Goal: Information Seeking & Learning: Learn about a topic

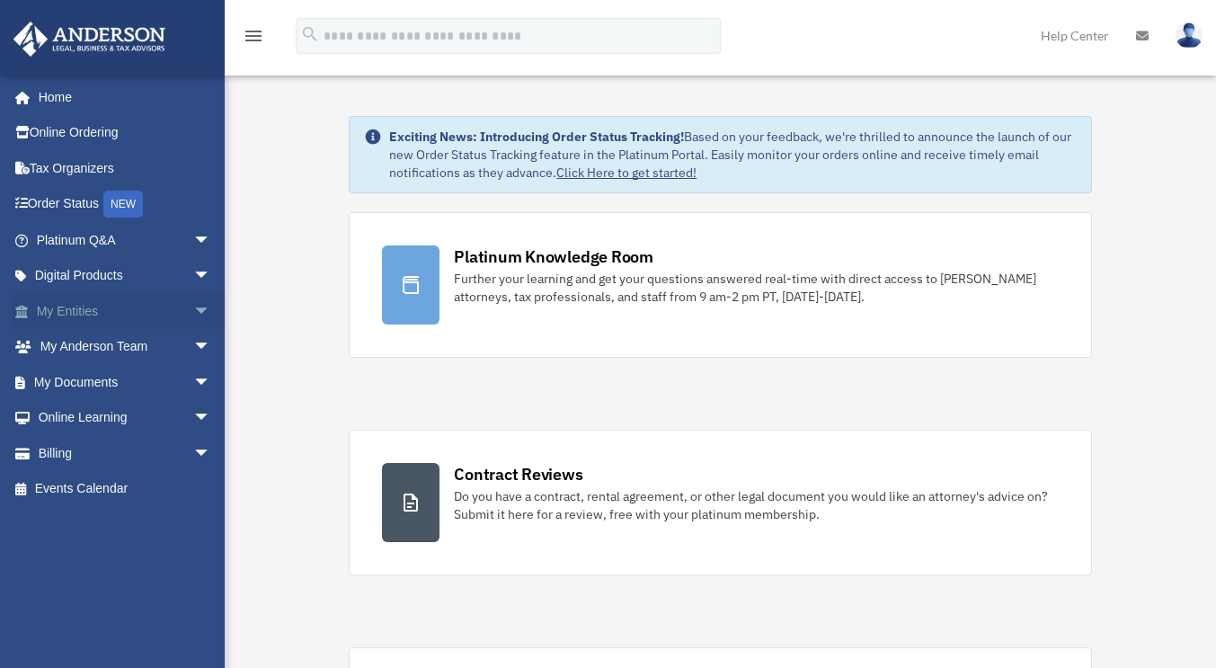
click at [76, 312] on link "My Entities arrow_drop_down" at bounding box center [126, 311] width 226 height 36
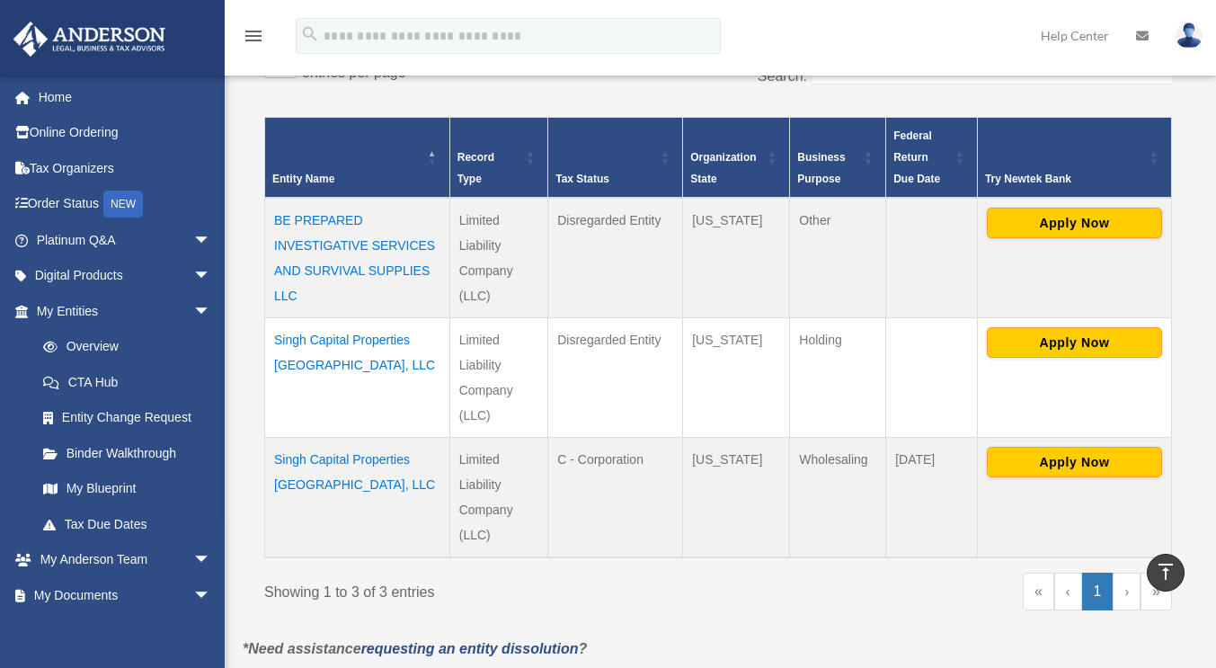
scroll to position [325, 0]
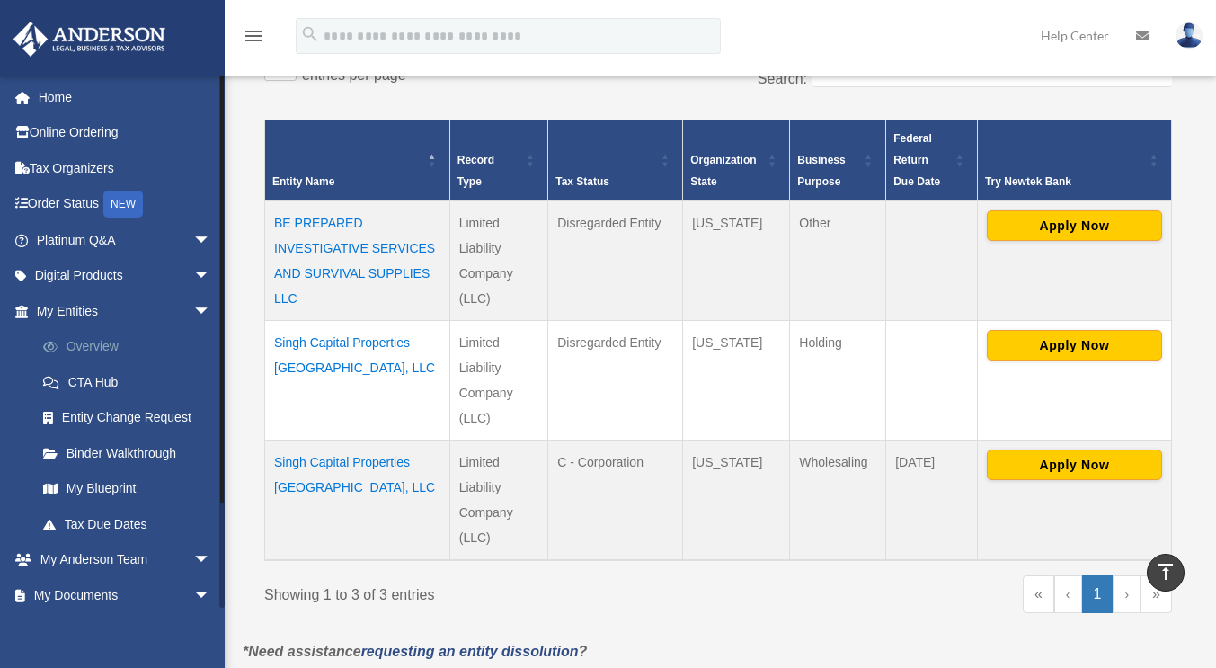
click at [101, 342] on link "Overview" at bounding box center [131, 347] width 213 height 36
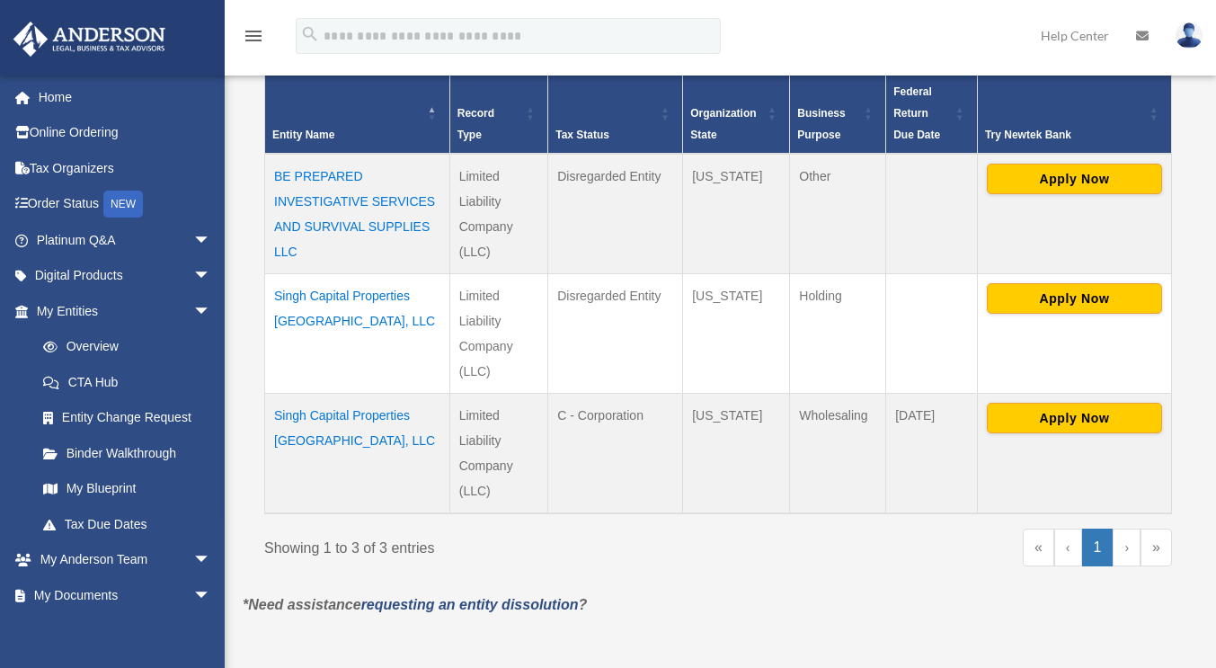
scroll to position [374, 0]
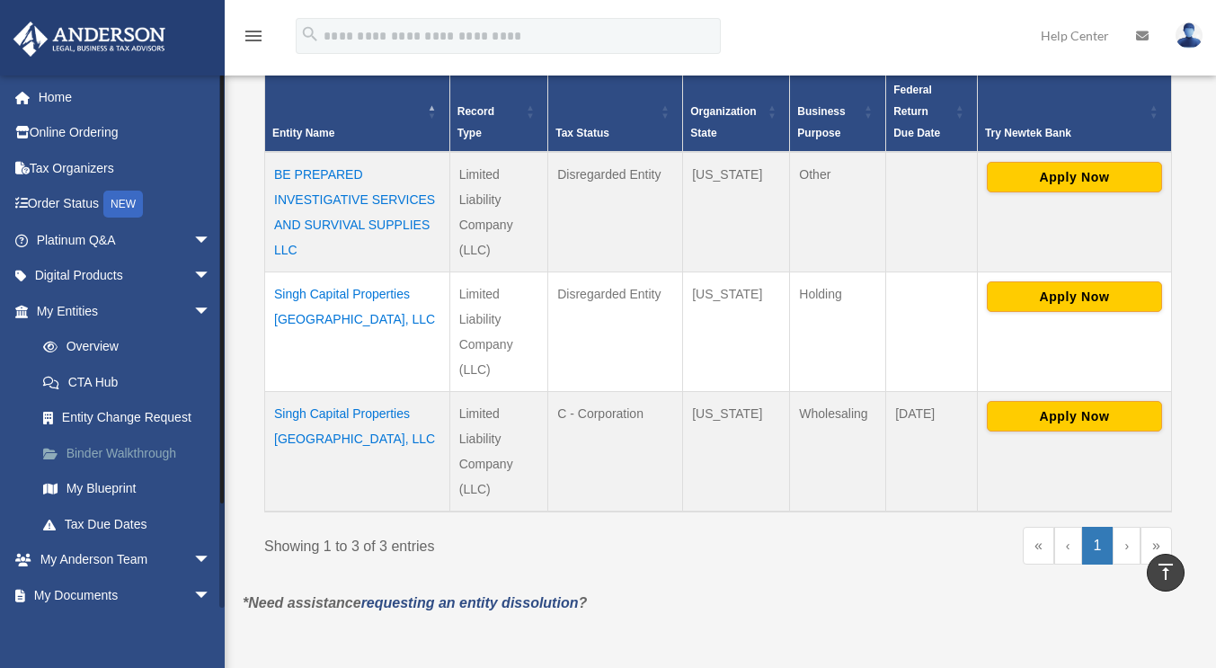
click at [65, 450] on span at bounding box center [59, 453] width 13 height 13
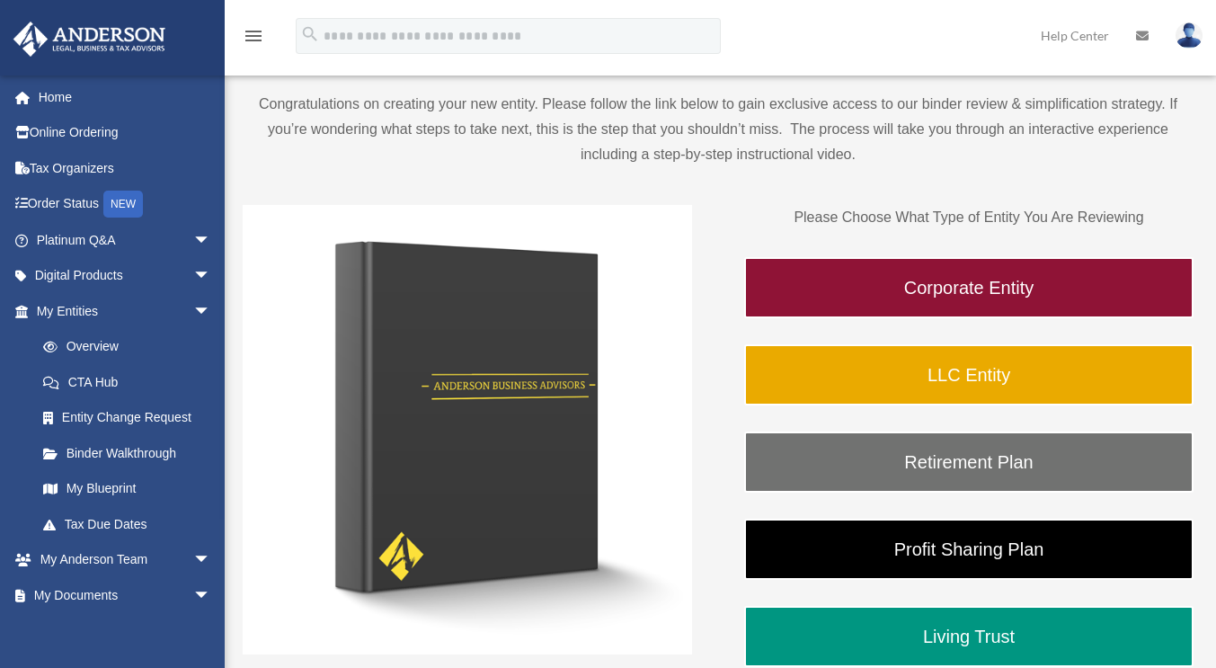
scroll to position [137, 0]
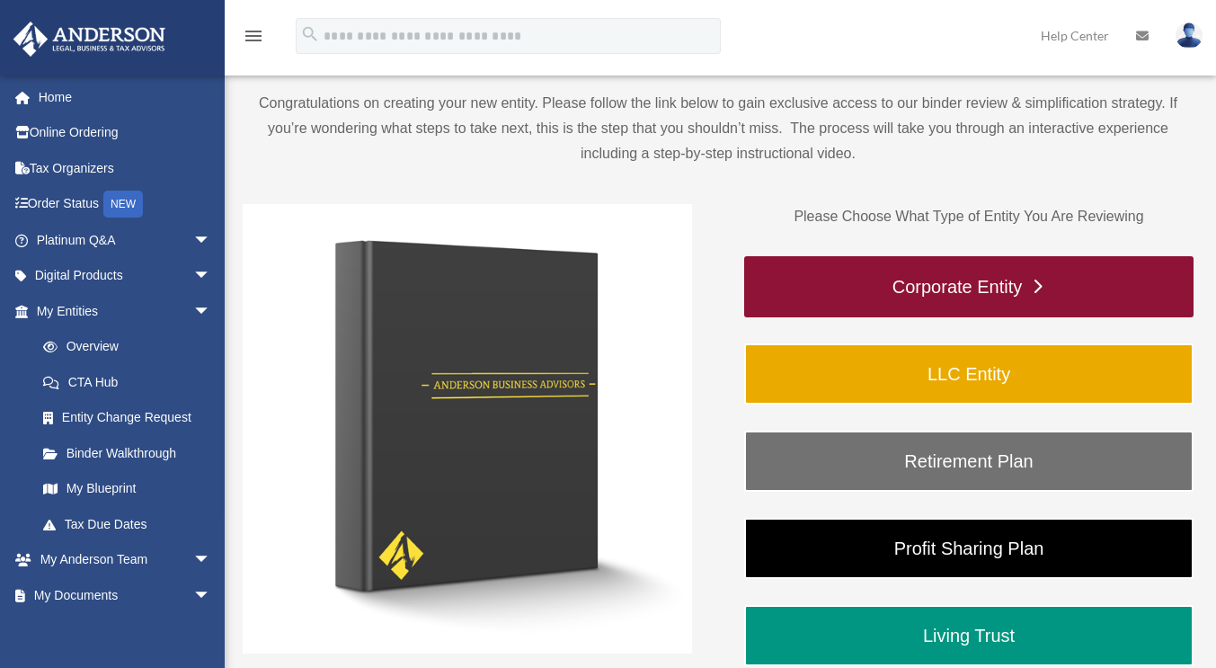
click at [1068, 293] on link "Corporate Entity" at bounding box center [968, 286] width 449 height 61
click at [1042, 280] on link "Corporate Entity" at bounding box center [968, 286] width 449 height 61
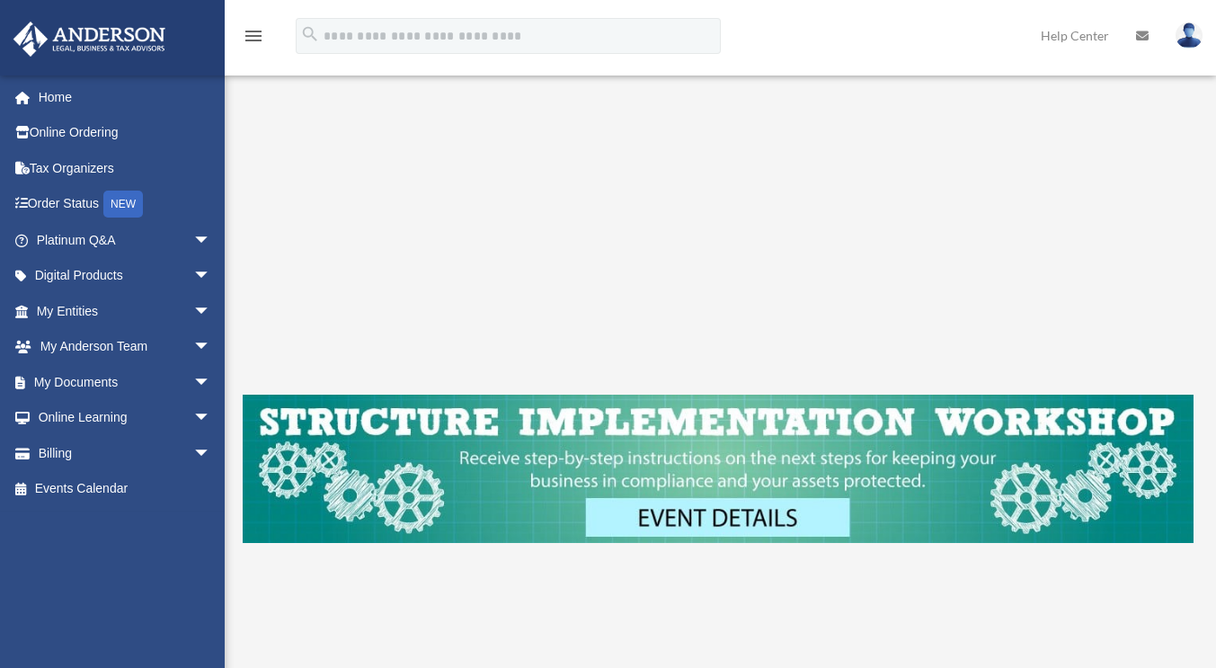
scroll to position [447, 0]
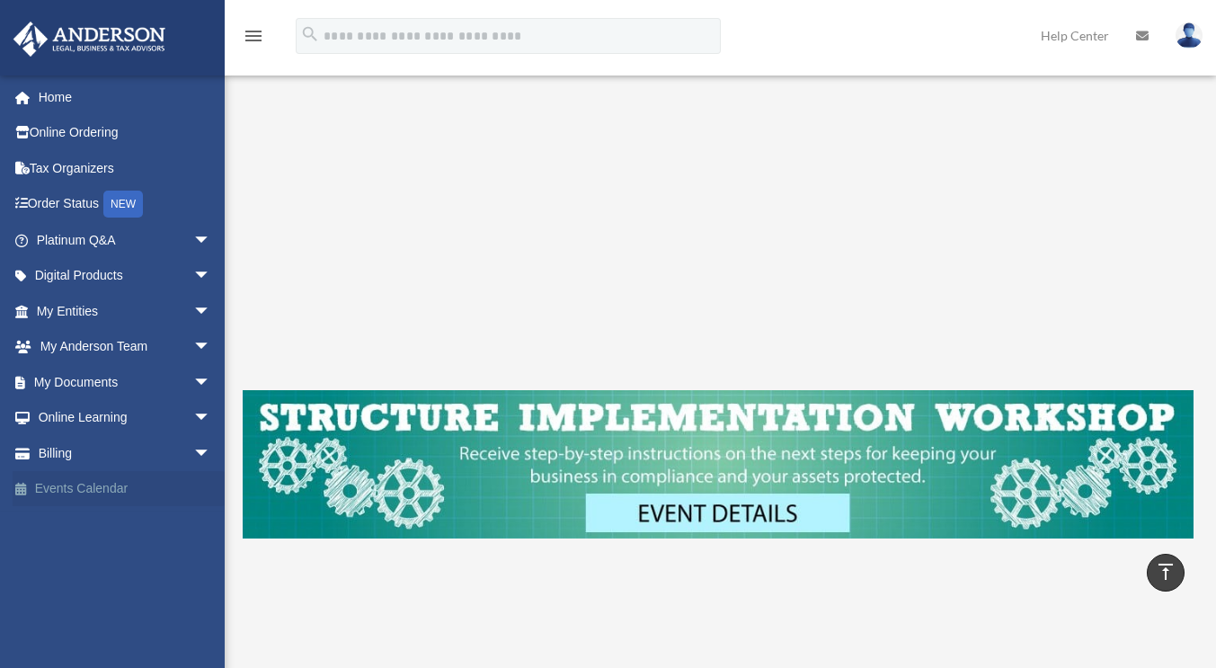
click at [77, 481] on link "Events Calendar" at bounding box center [126, 489] width 226 height 36
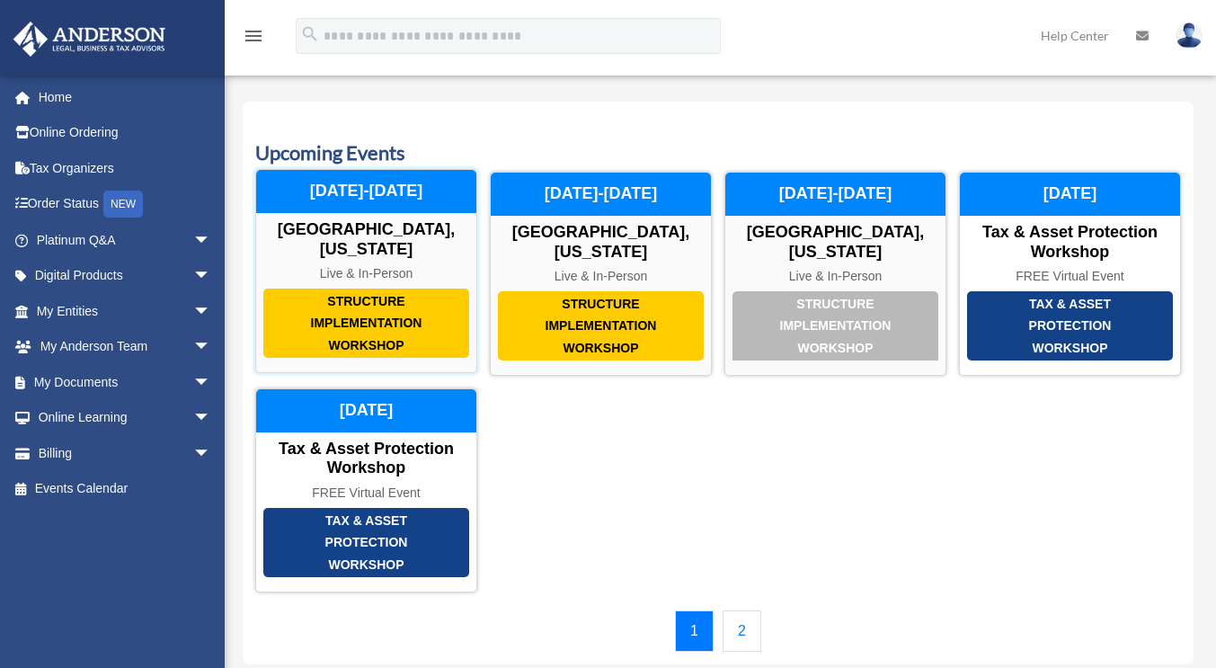
click at [368, 323] on div "Structure Implementation Workshop" at bounding box center [366, 323] width 206 height 70
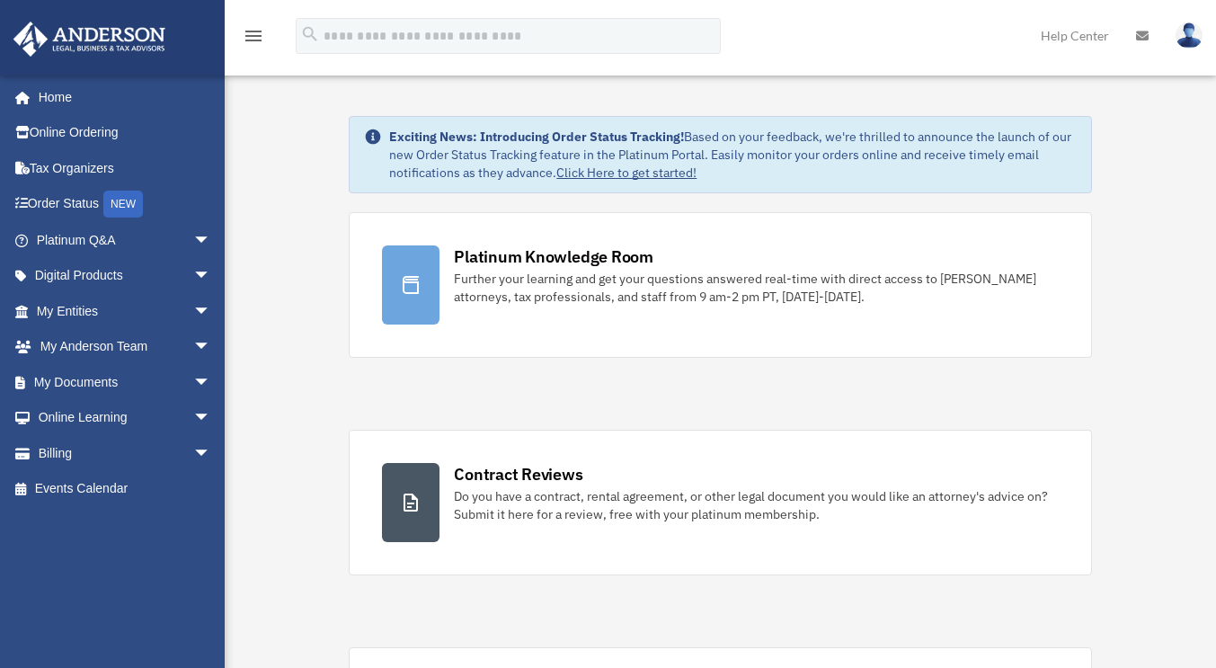
click at [653, 173] on link "Click Here to get started!" at bounding box center [626, 172] width 140 height 16
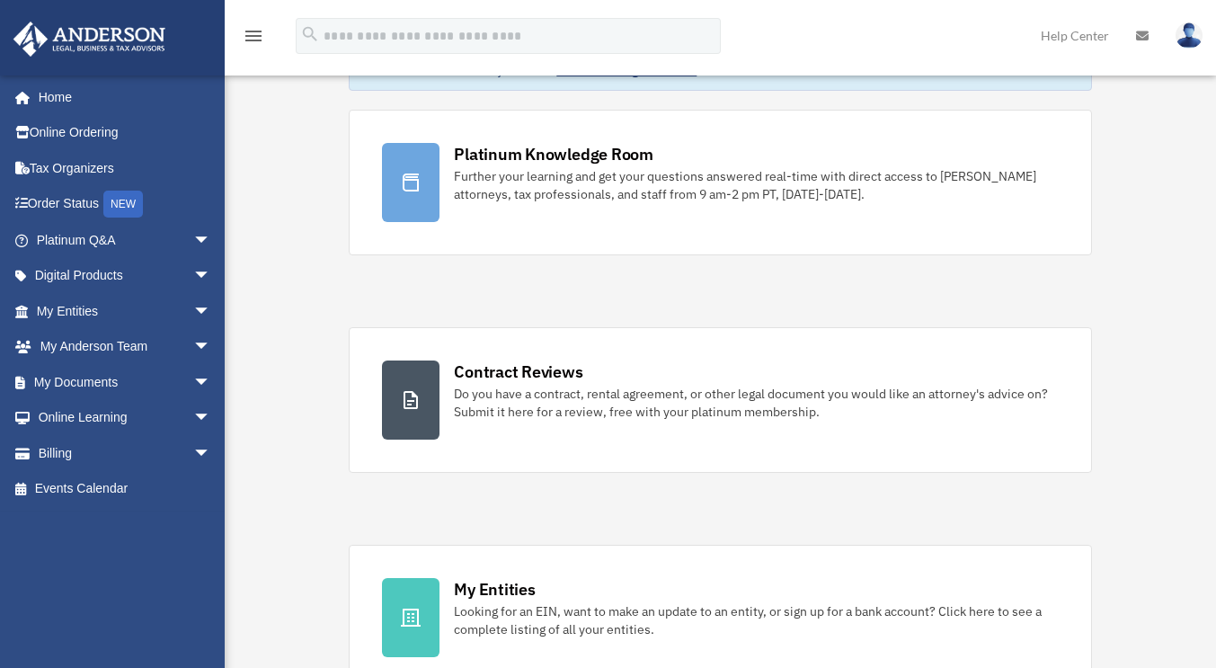
scroll to position [107, 0]
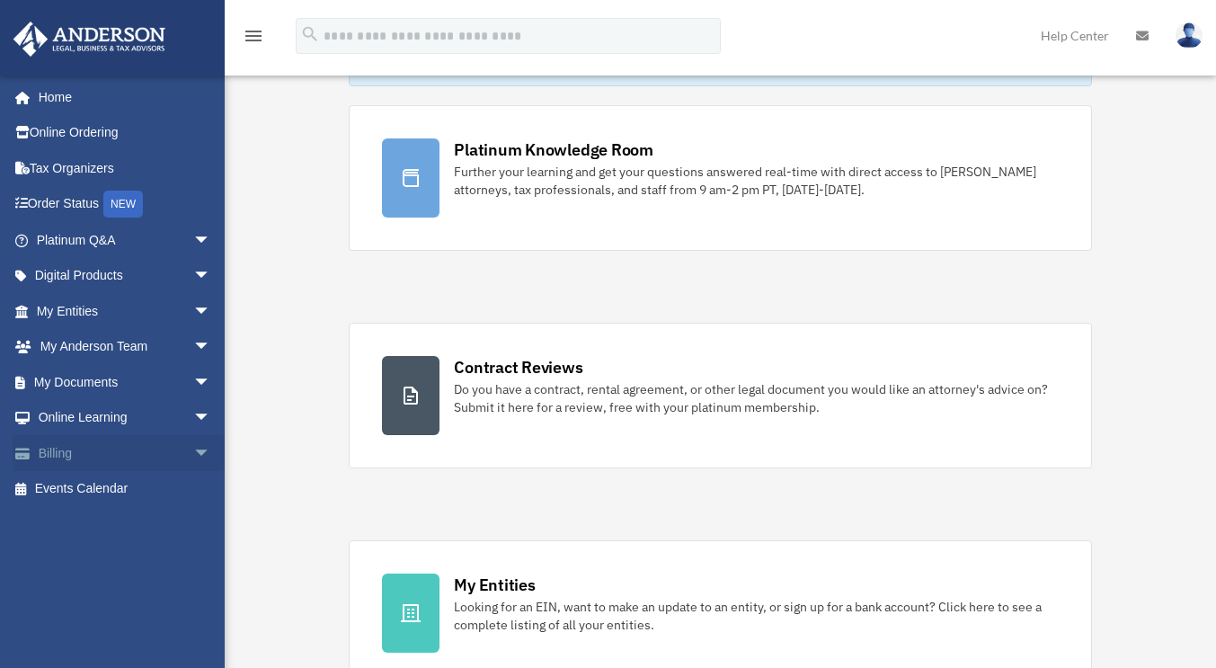
click at [48, 445] on link "Billing arrow_drop_down" at bounding box center [126, 453] width 226 height 36
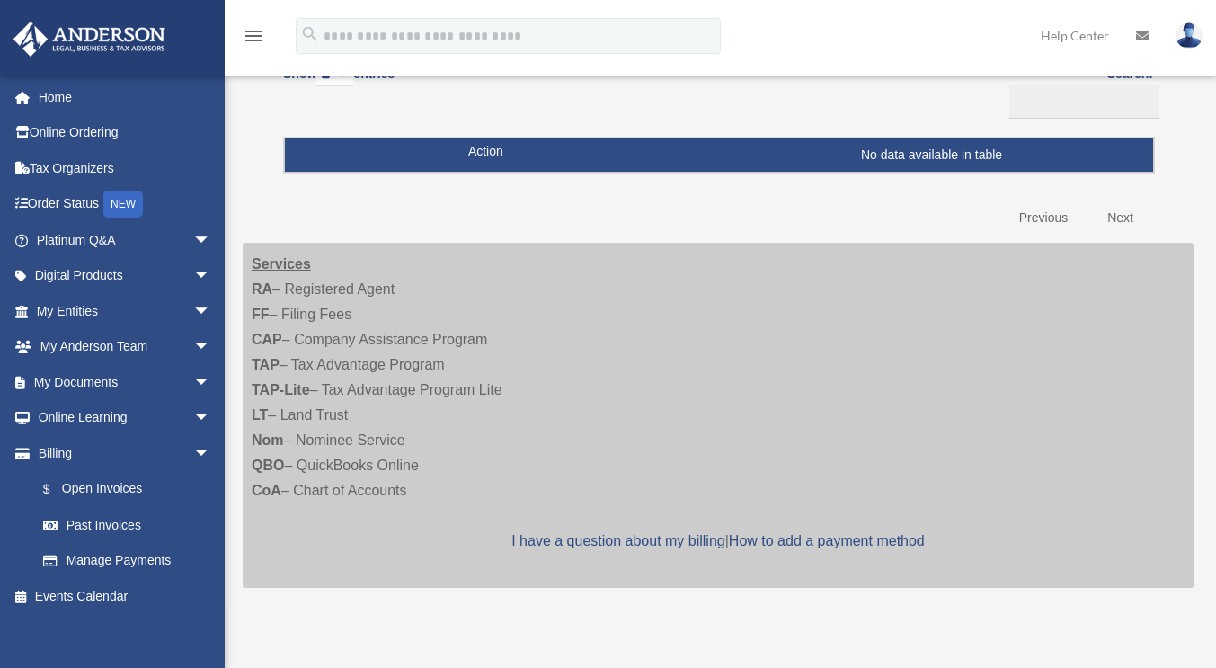
scroll to position [179, 0]
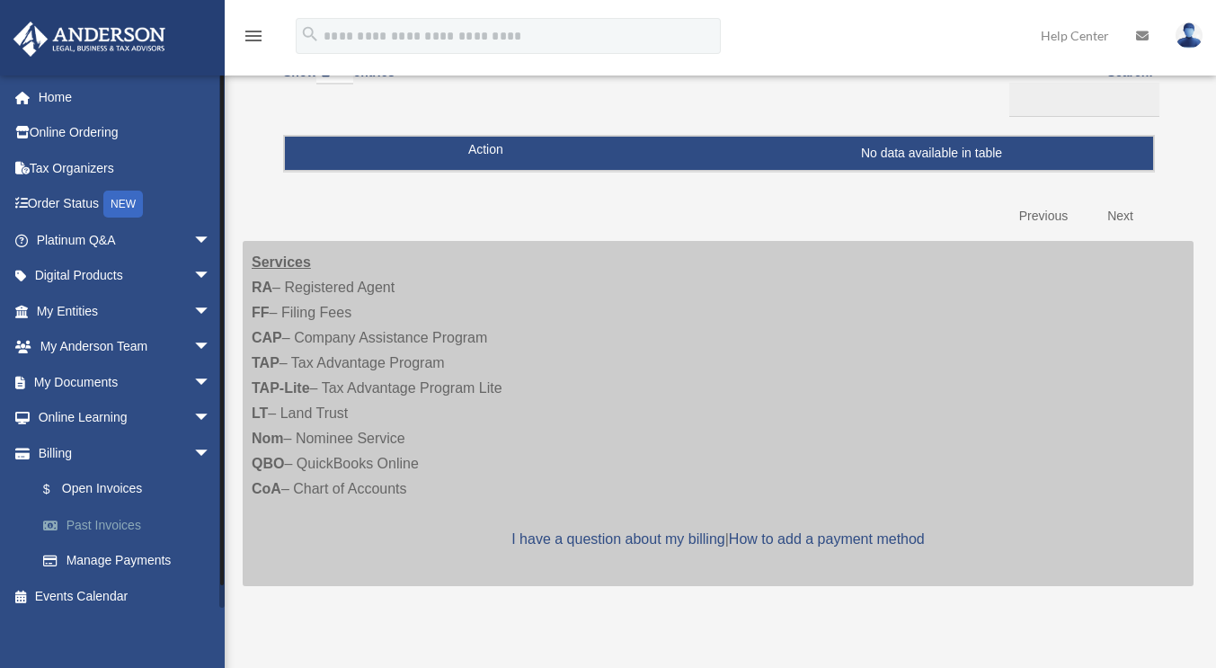
click at [91, 520] on link "Past Invoices" at bounding box center [131, 525] width 213 height 36
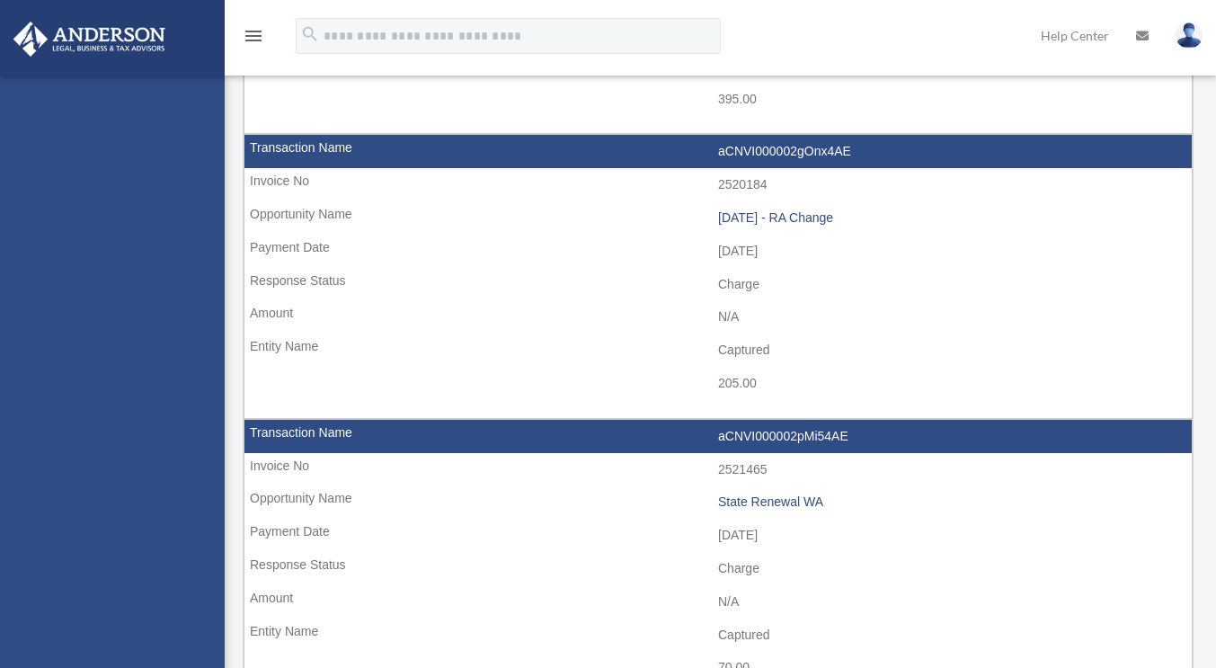
select select
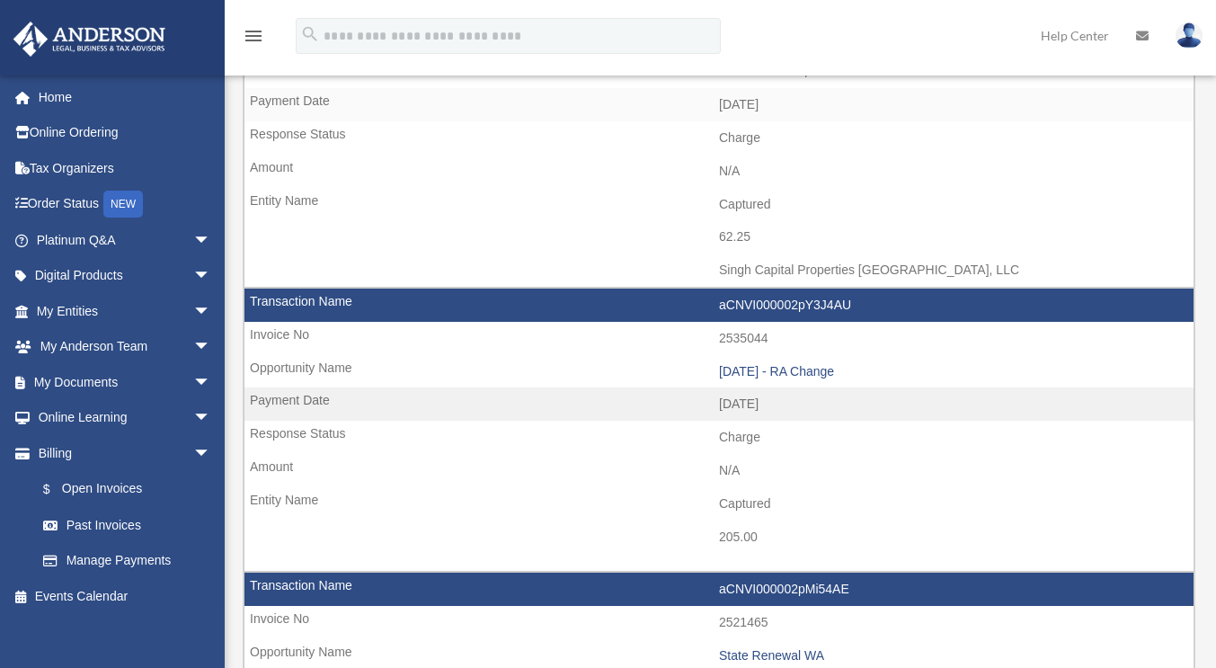
scroll to position [526, 0]
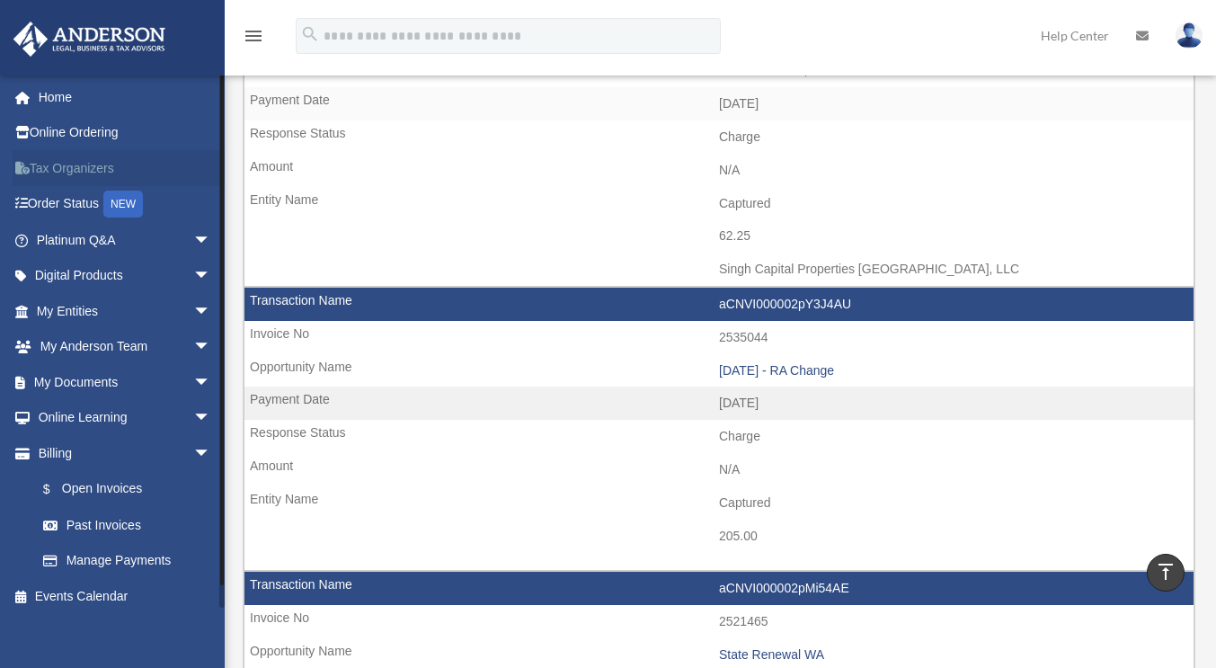
click at [48, 172] on link "Tax Organizers" at bounding box center [126, 168] width 226 height 36
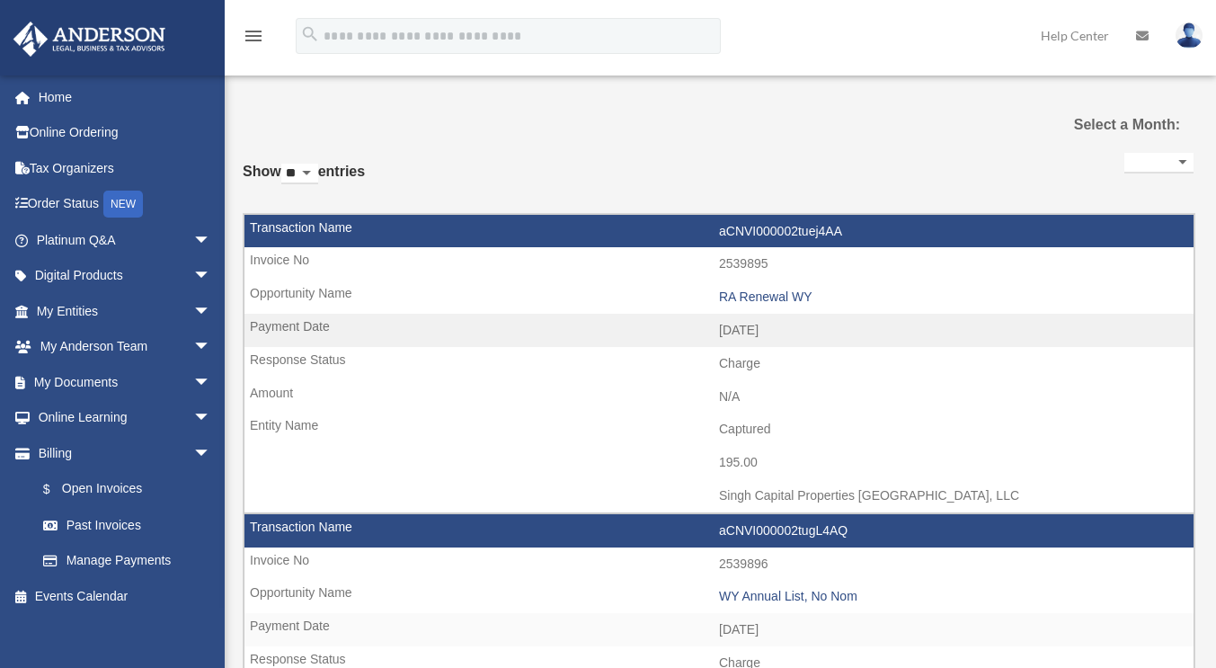
select select
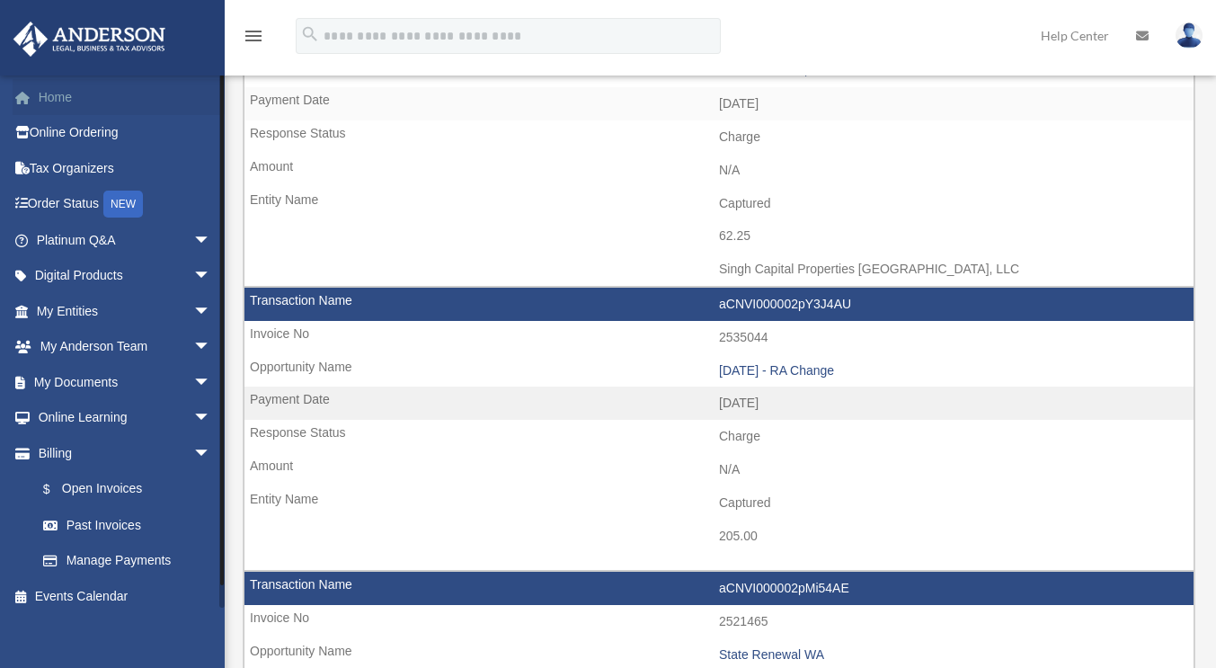
click at [63, 98] on link "Home" at bounding box center [126, 97] width 226 height 36
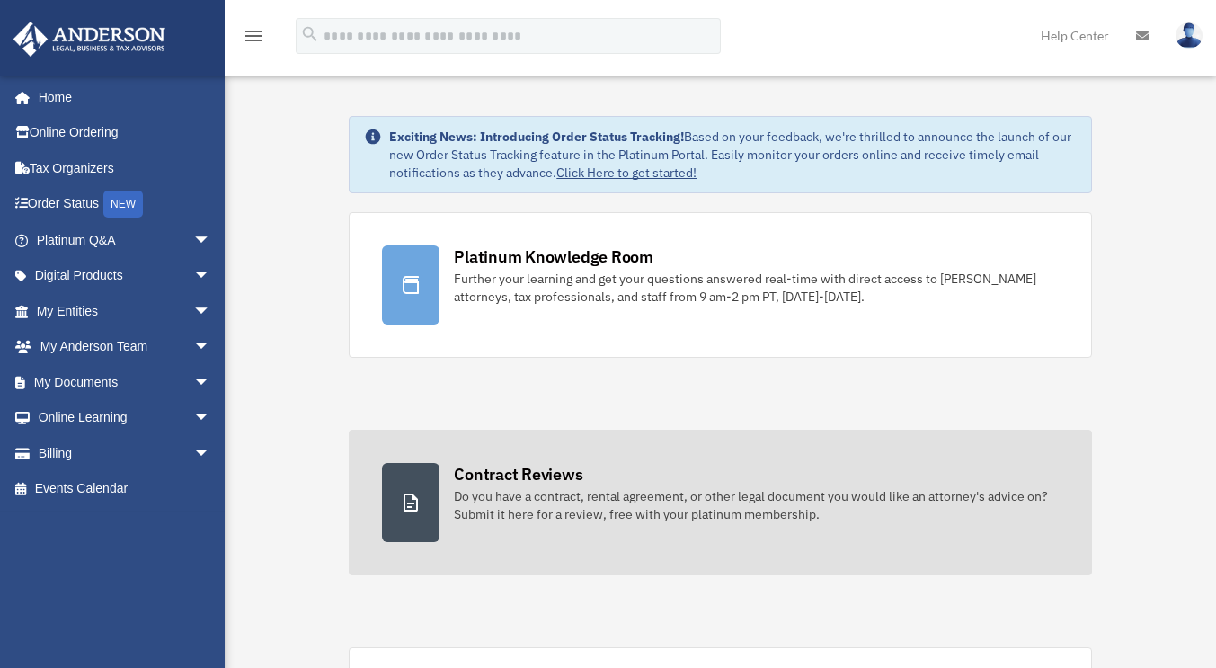
click at [539, 477] on div "Contract Reviews" at bounding box center [518, 474] width 128 height 22
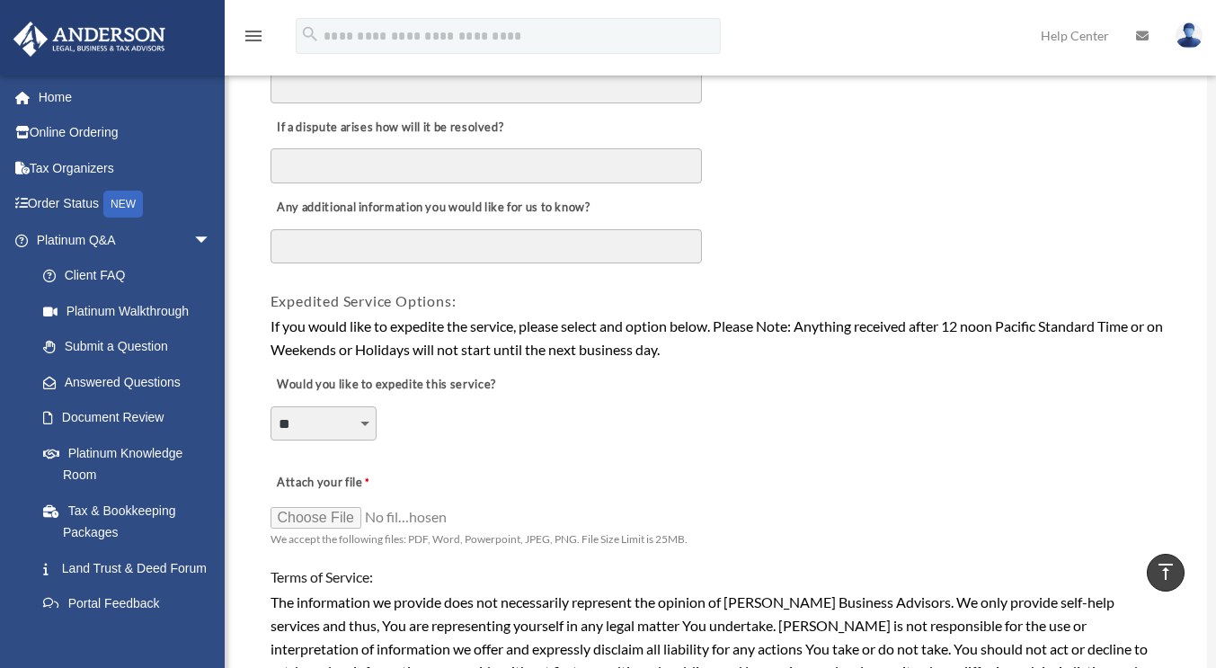
scroll to position [1138, 0]
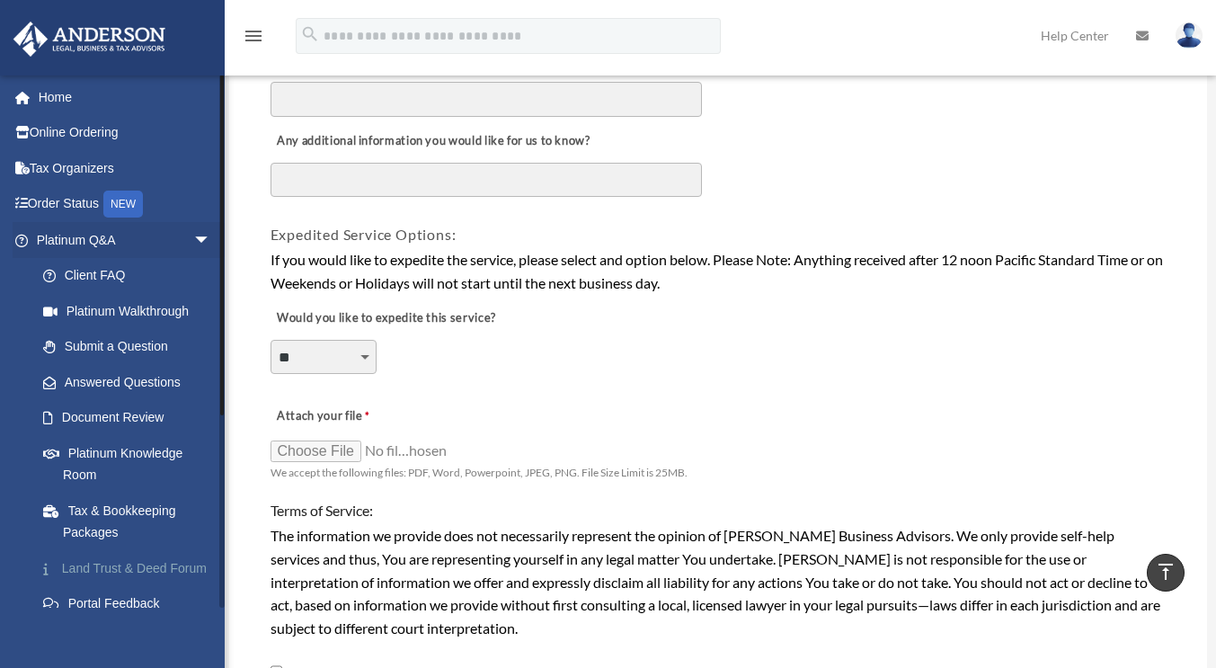
click at [84, 569] on link "Land Trust & Deed Forum" at bounding box center [131, 568] width 213 height 36
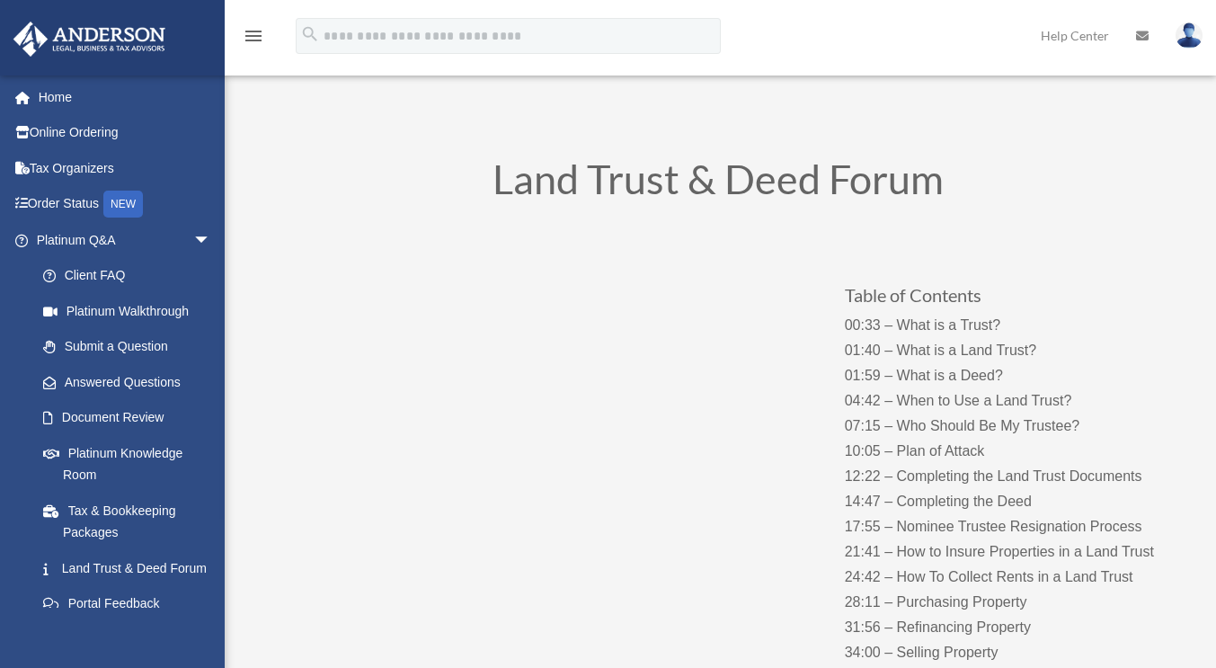
click at [986, 343] on p "00:33 – What is a Trust? 01:40 – What is a Land Trust? 01:59 – What is a Deed? …" at bounding box center [1019, 514] width 348 height 403
click at [851, 577] on p "00:33 – What is a Trust? 01:40 – What is a Land Trust? 01:59 – What is a Deed? …" at bounding box center [1019, 514] width 348 height 403
